Goal: Navigation & Orientation: Go to known website

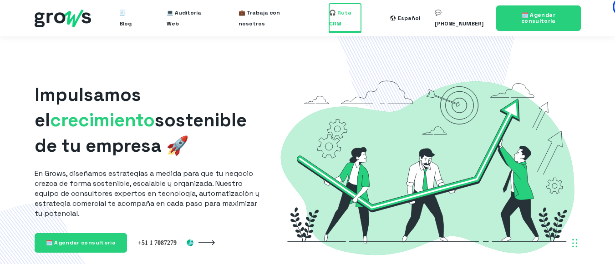
click at [337, 15] on span "🎧 Ruta CRM" at bounding box center [345, 18] width 32 height 29
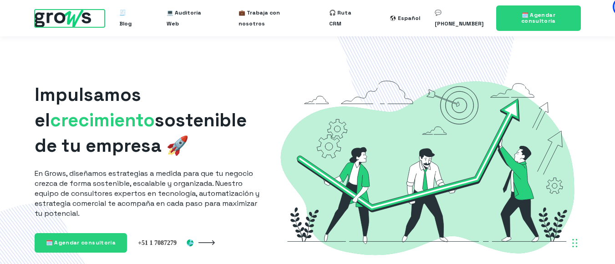
click at [70, 15] on img at bounding box center [63, 19] width 56 height 18
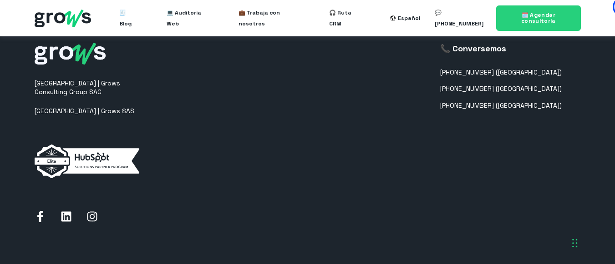
scroll to position [2379, 0]
